Goal: Transaction & Acquisition: Book appointment/travel/reservation

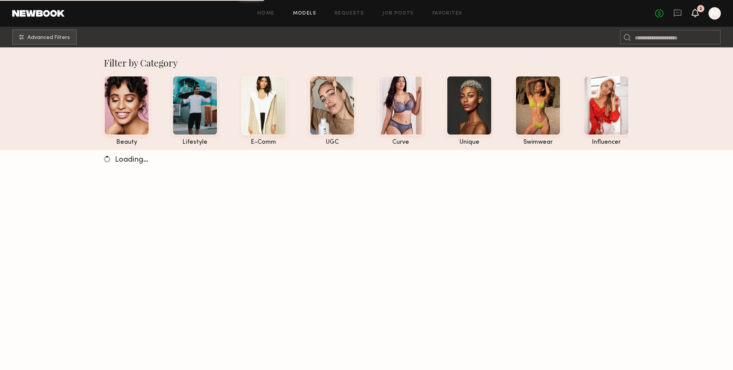
click at [695, 12] on icon at bounding box center [695, 12] width 6 height 5
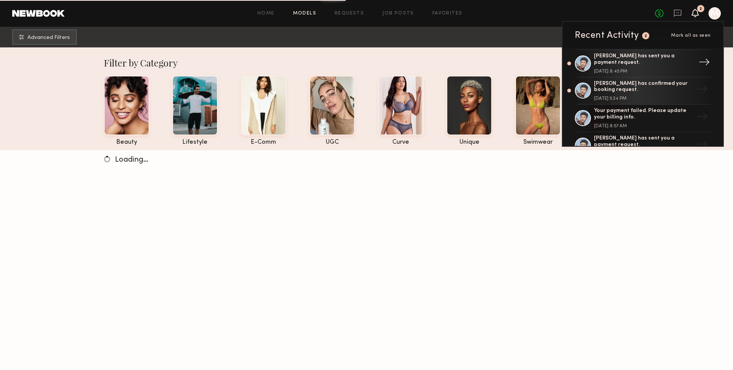
click at [654, 69] on div "[DATE] 8:45 PM" at bounding box center [643, 71] width 99 height 5
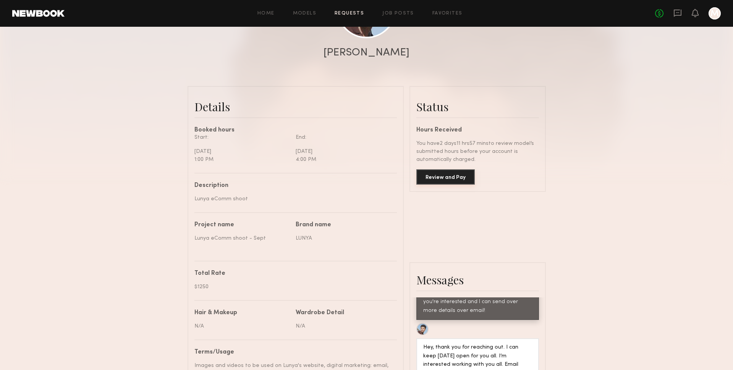
scroll to position [136, 0]
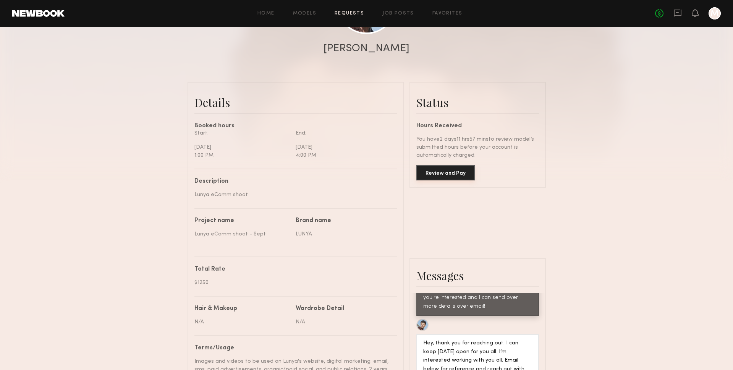
click at [455, 174] on button "Review and Pay" at bounding box center [445, 172] width 58 height 15
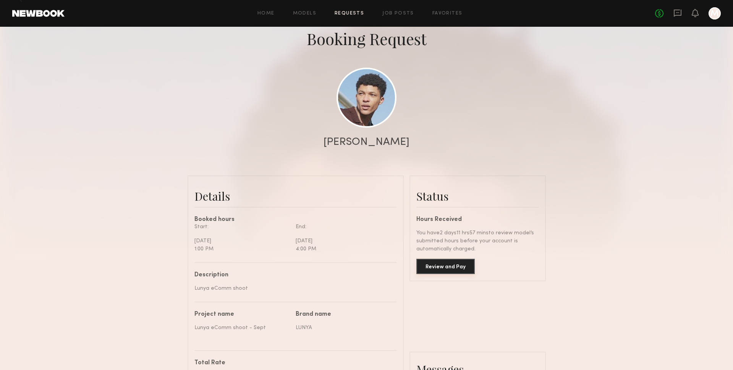
scroll to position [42, 0]
click at [435, 270] on button "Review and Pay" at bounding box center [445, 267] width 58 height 15
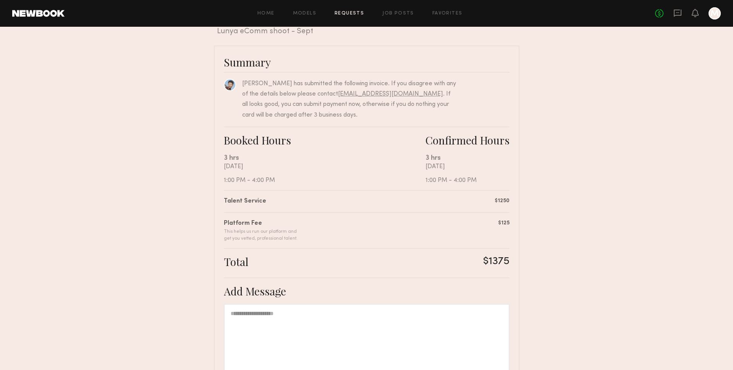
scroll to position [118, 0]
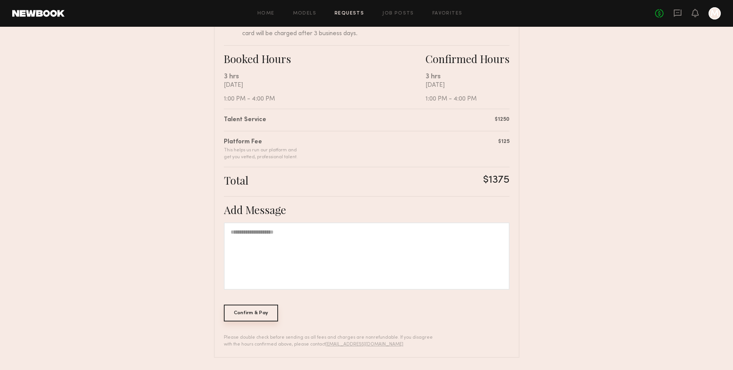
click at [264, 310] on div "Confirm & Pay" at bounding box center [251, 312] width 55 height 17
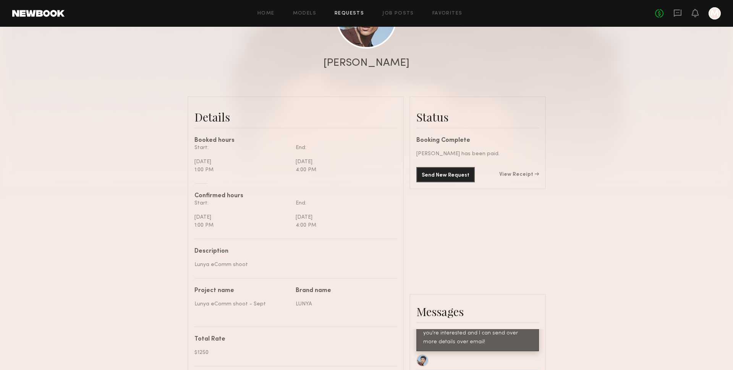
scroll to position [6, 0]
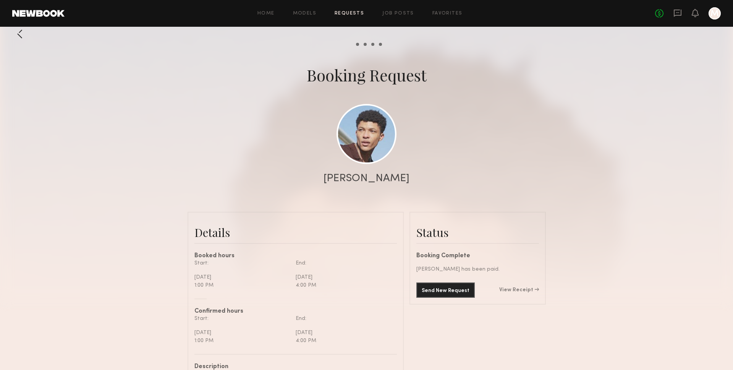
click at [528, 286] on div "Send New Request View Receipt" at bounding box center [477, 289] width 123 height 15
click at [528, 290] on link "View Receipt" at bounding box center [519, 289] width 40 height 5
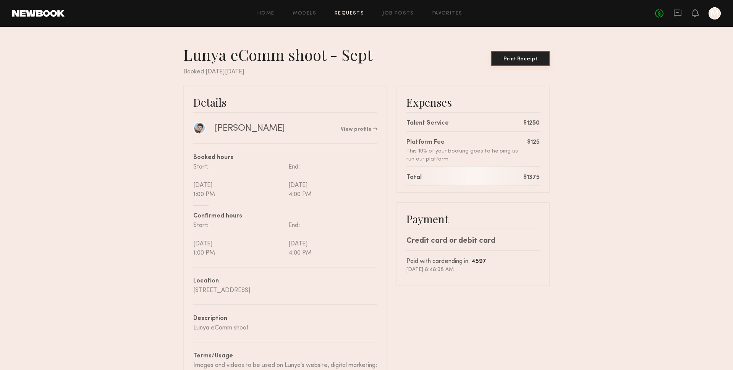
click at [527, 63] on button "Print Receipt" at bounding box center [520, 58] width 58 height 15
